Goal: Information Seeking & Learning: Learn about a topic

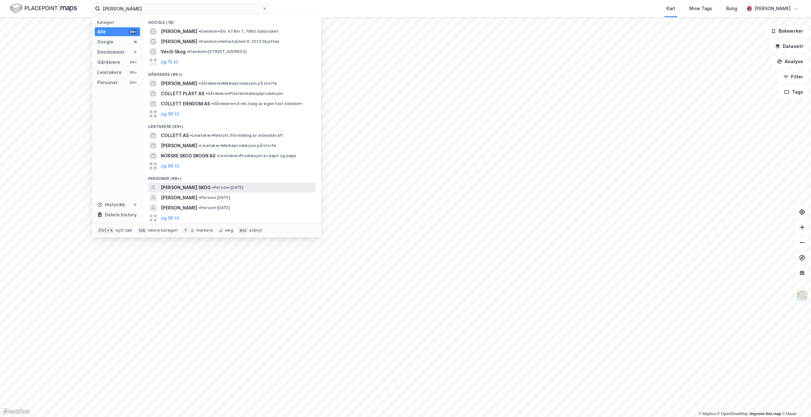
click at [213, 183] on div "[PERSON_NAME] SKOG • Person • [DATE]" at bounding box center [232, 188] width 168 height 10
